Goal: Information Seeking & Learning: Learn about a topic

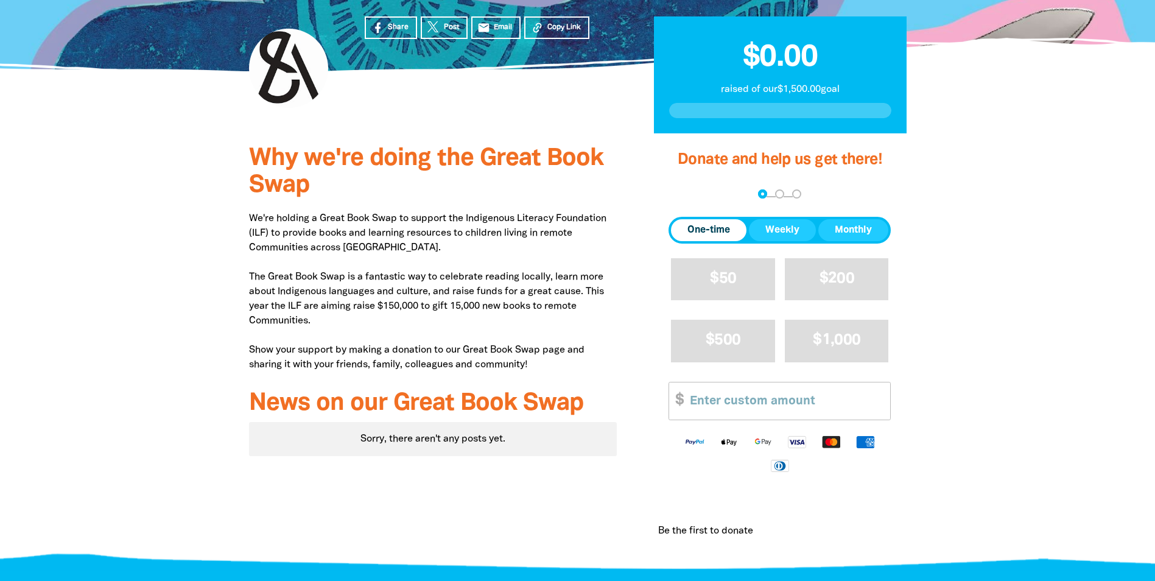
scroll to position [304, 0]
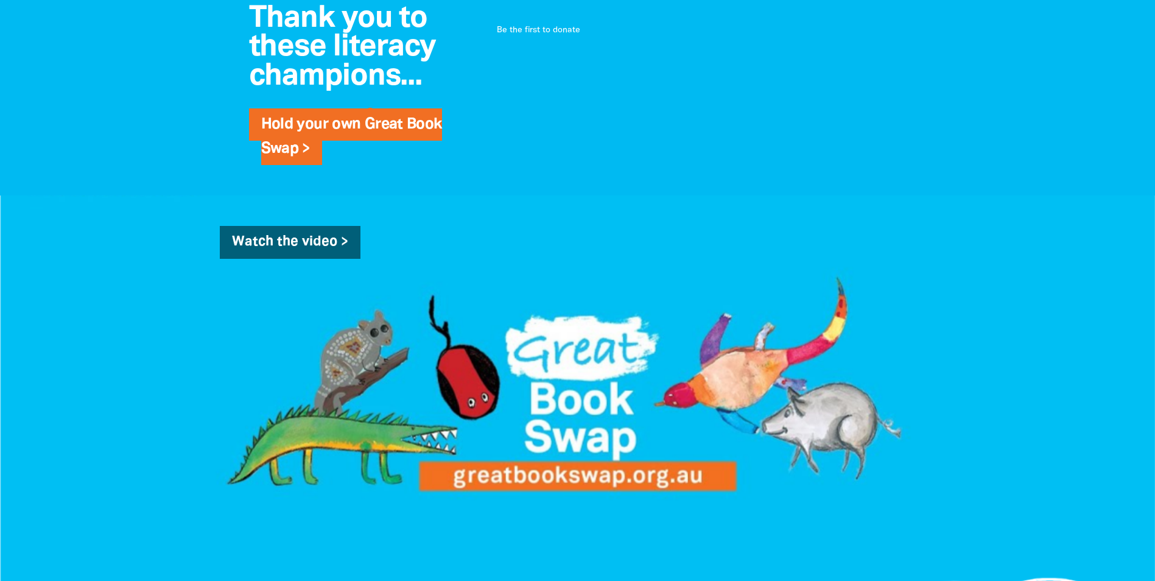
scroll to position [913, 0]
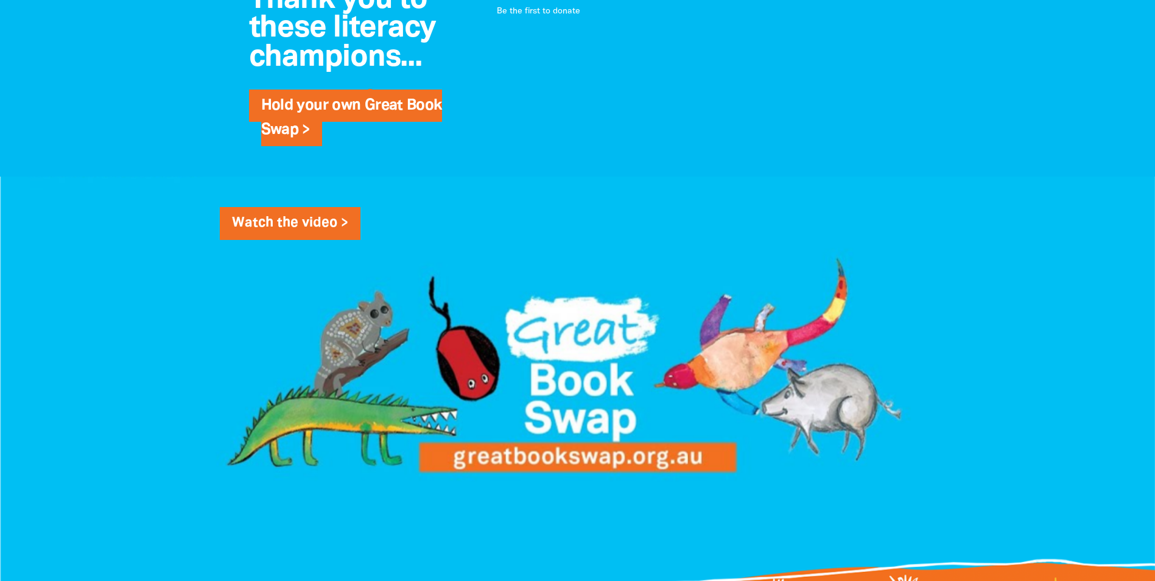
click at [337, 240] on link "Watch the video >" at bounding box center [290, 223] width 141 height 33
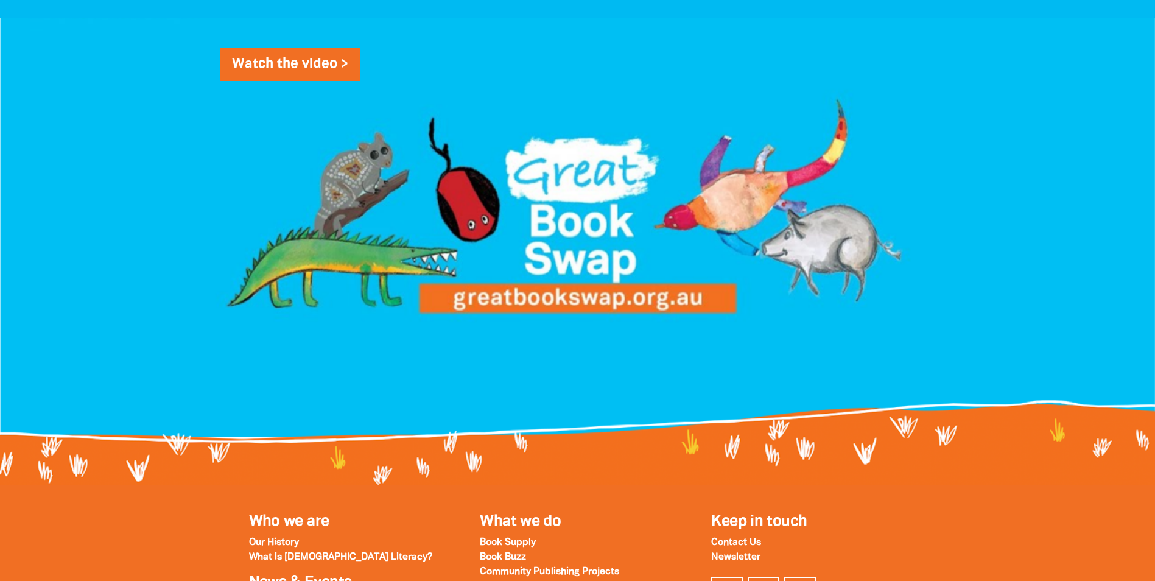
scroll to position [1217, 0]
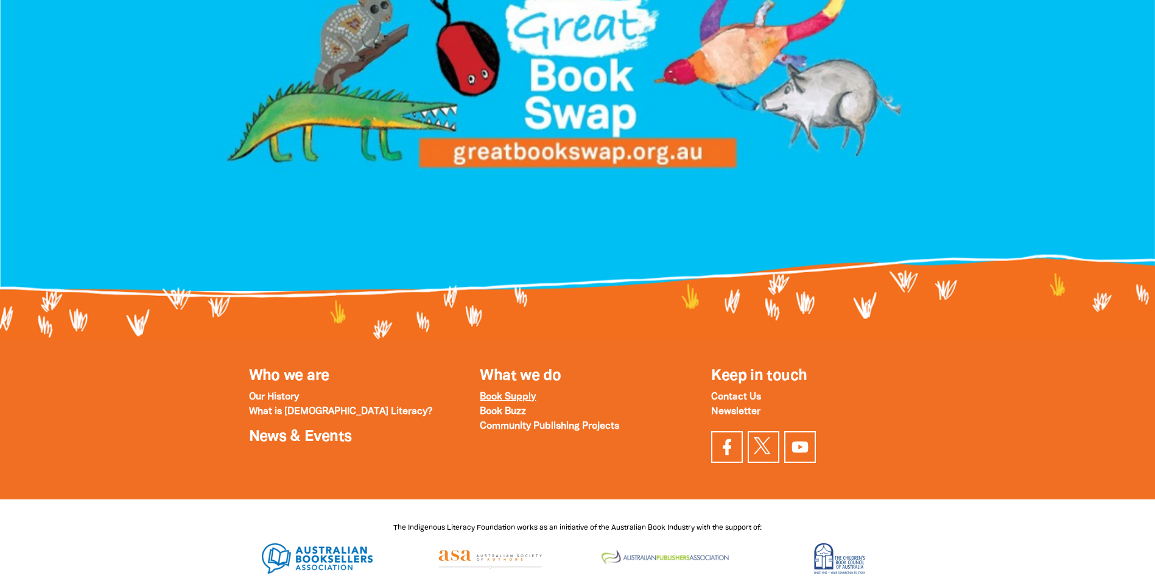
click at [516, 401] on strong "Book Supply" at bounding box center [508, 397] width 56 height 9
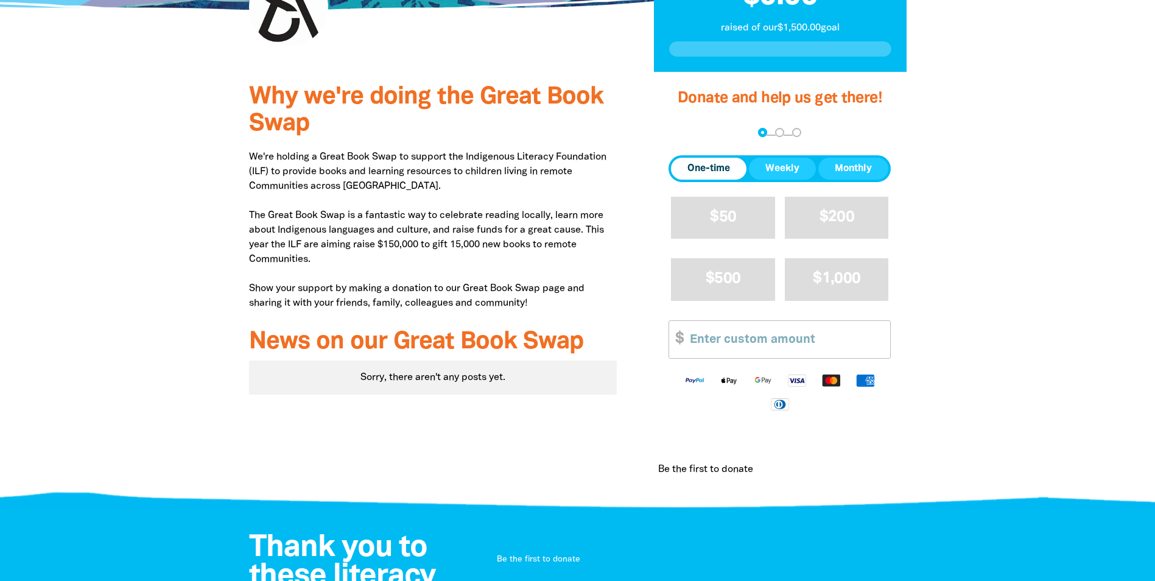
scroll to position [0, 0]
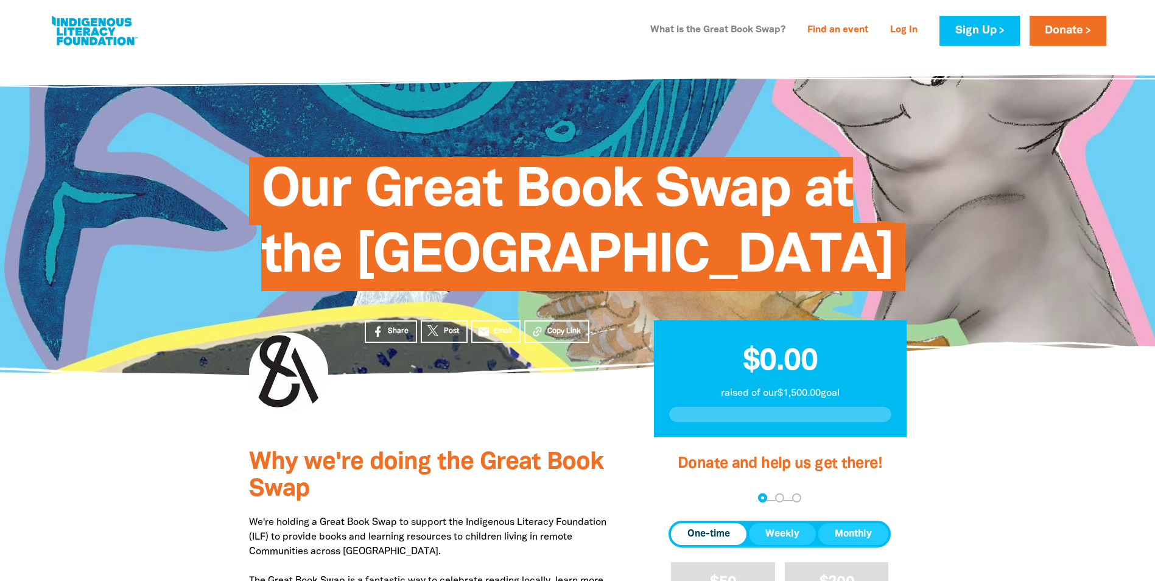
click at [723, 31] on link "What is the Great Book Swap?" at bounding box center [718, 30] width 150 height 19
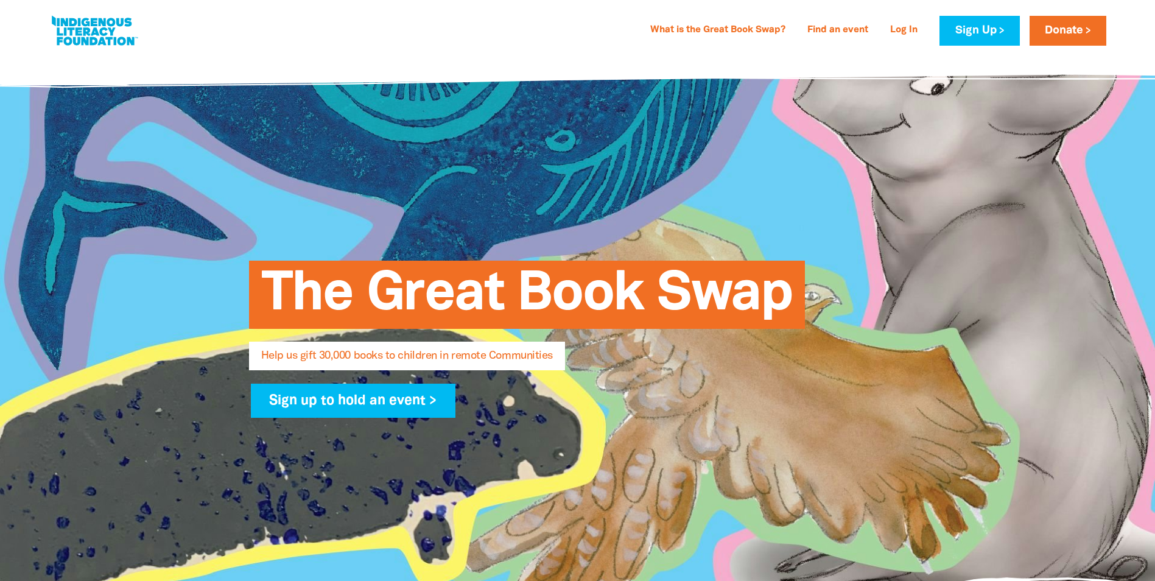
select select "AU"
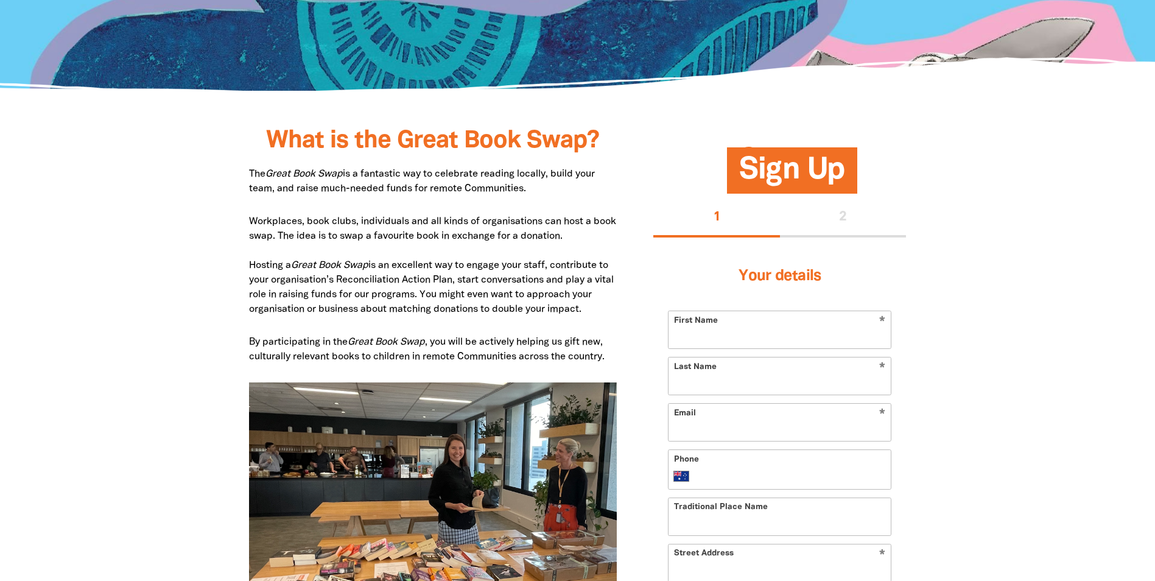
scroll to position [526, 0]
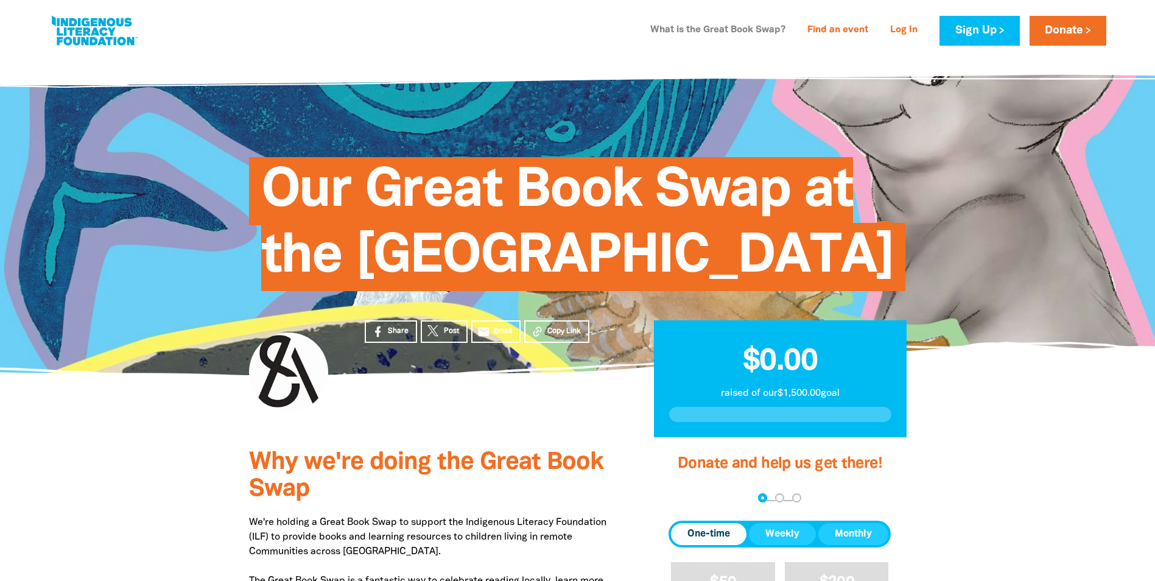
click at [716, 32] on link "What is the Great Book Swap?" at bounding box center [718, 30] width 150 height 19
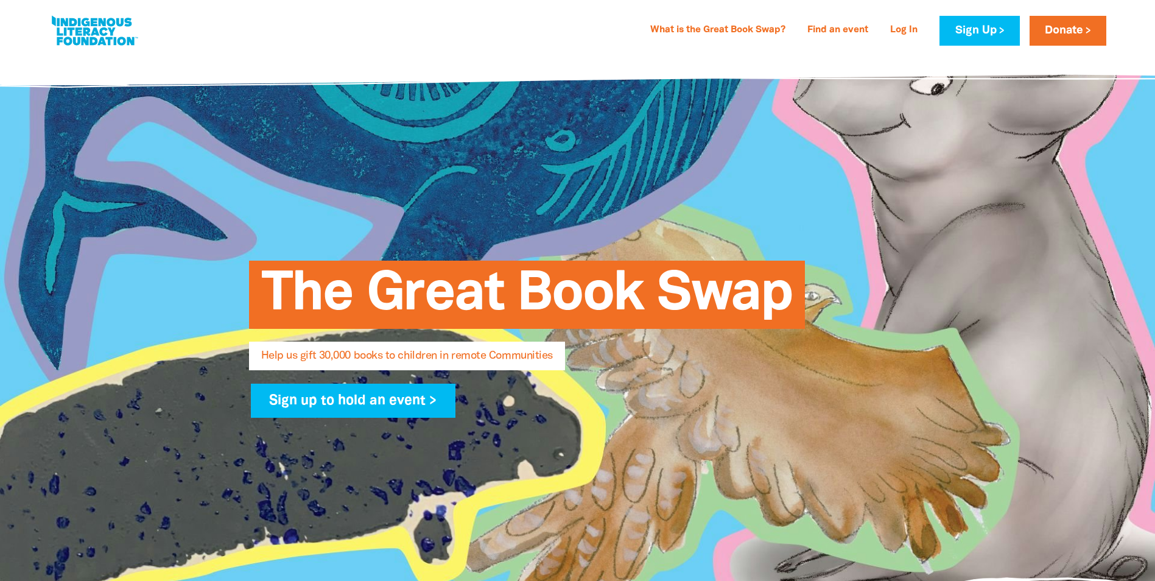
select select "AU"
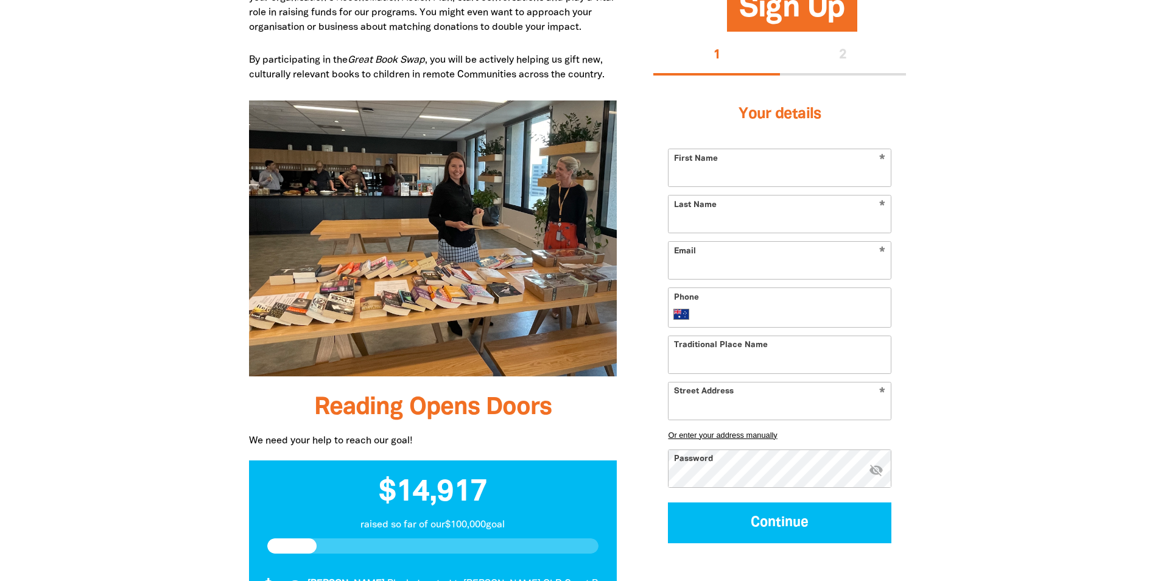
scroll to position [769, 0]
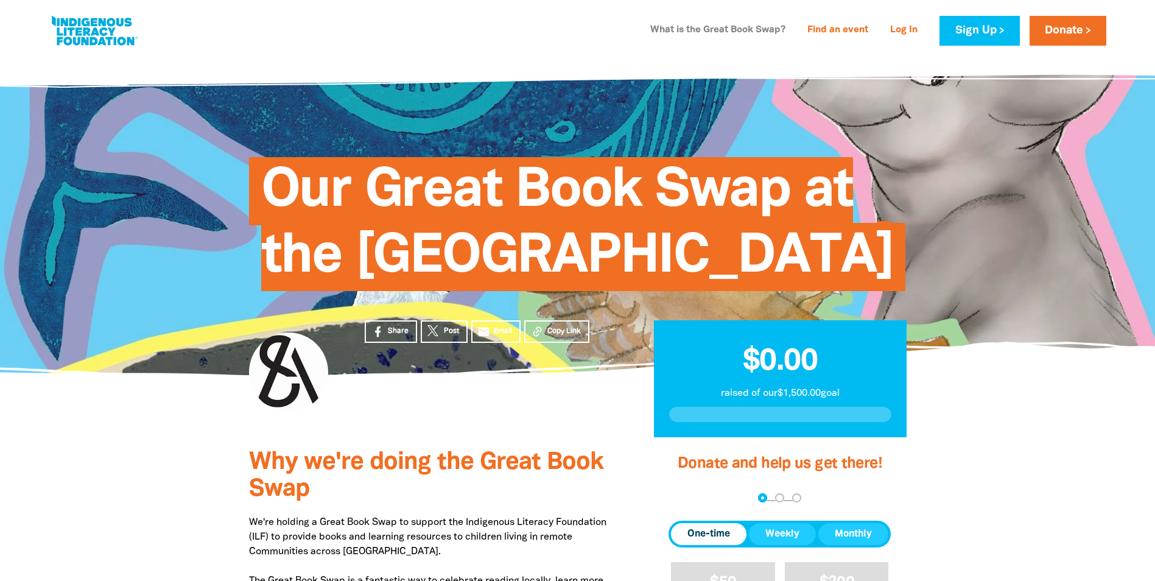
click at [715, 29] on link "What is the Great Book Swap?" at bounding box center [718, 30] width 150 height 19
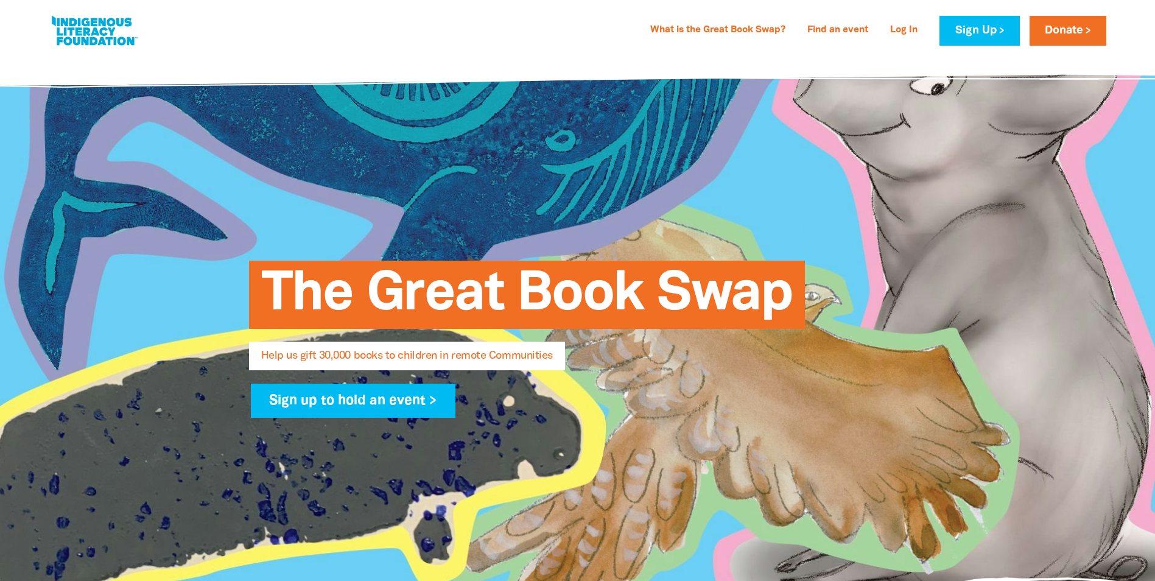
select select "AU"
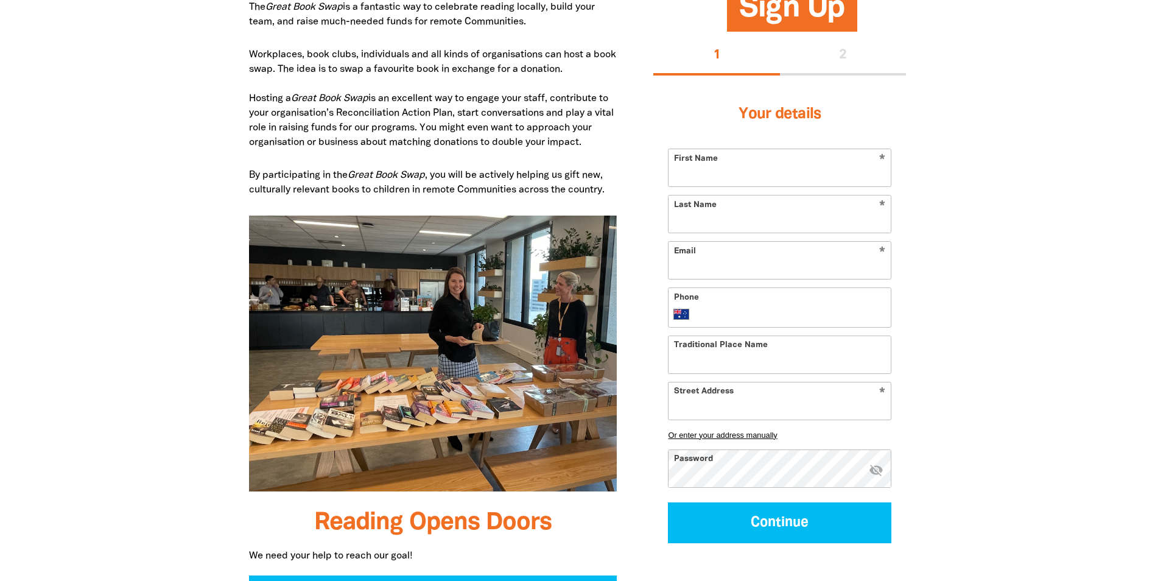
scroll to position [709, 0]
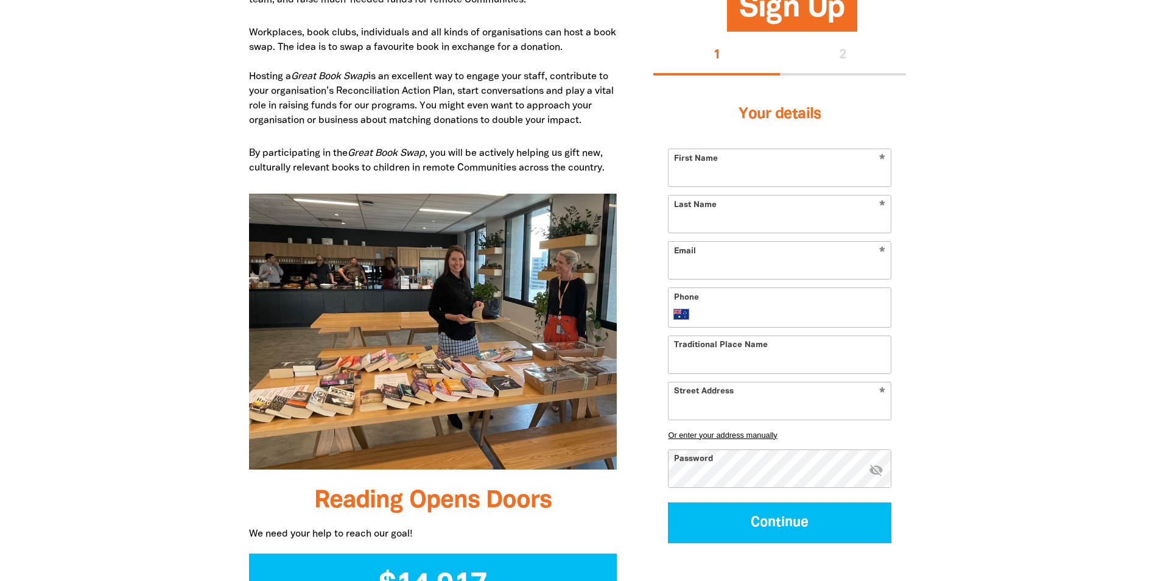
click at [318, 399] on img at bounding box center [433, 332] width 368 height 276
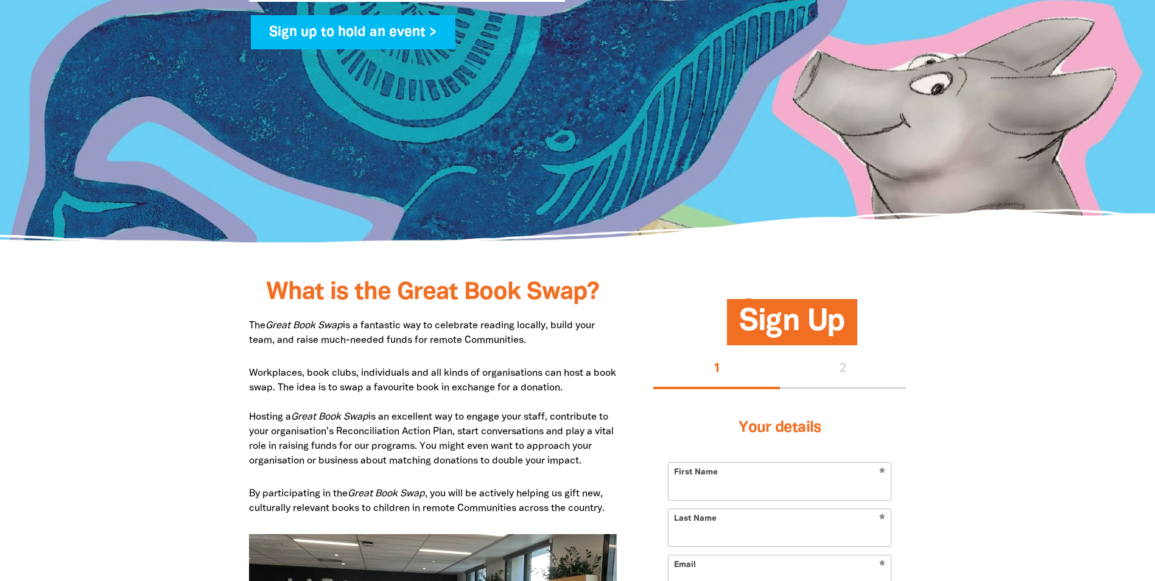
scroll to position [526, 0]
